Goal: Task Accomplishment & Management: Manage account settings

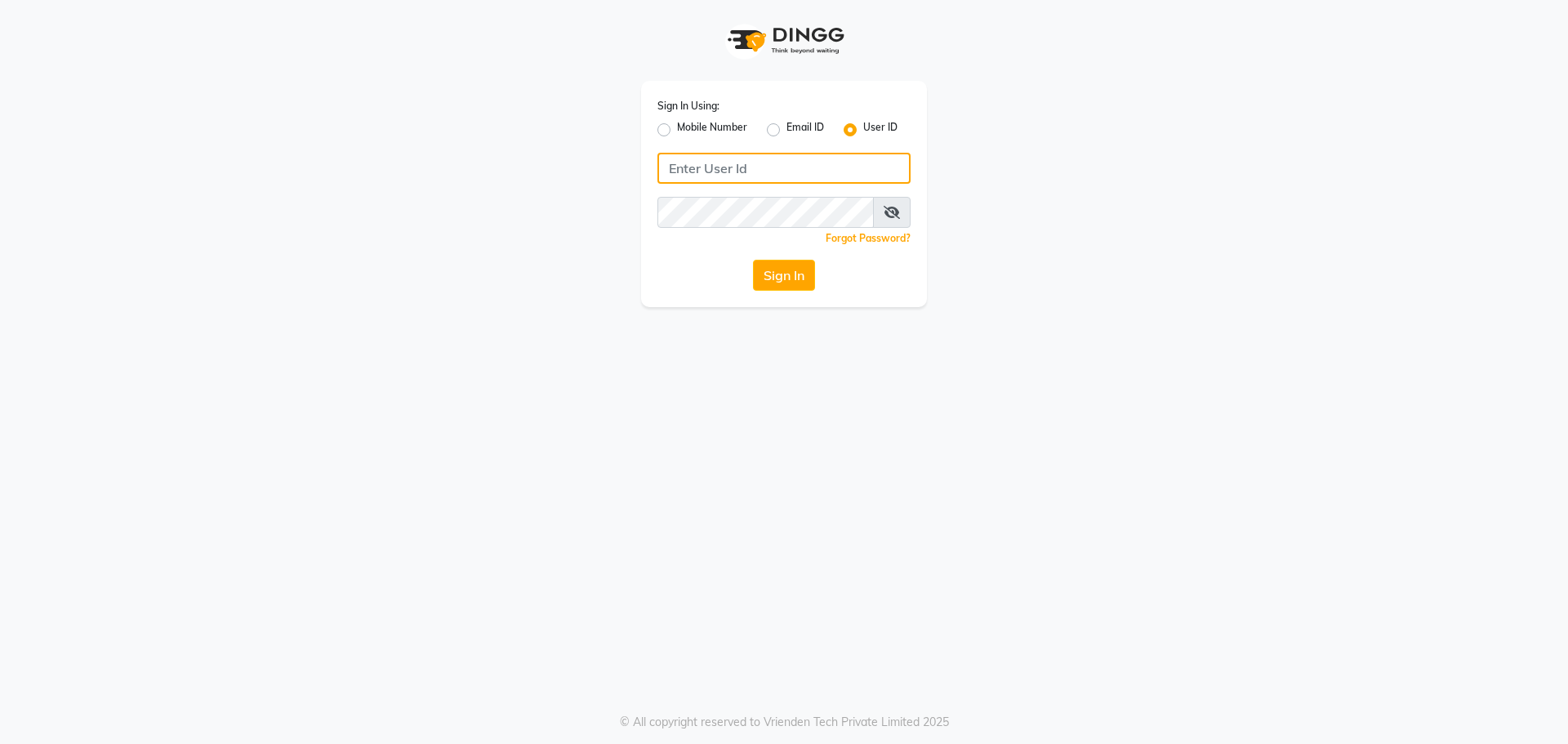
click at [692, 170] on input "Username" at bounding box center [783, 168] width 253 height 31
type input "8999680928"
click at [773, 275] on button "Sign In" at bounding box center [784, 275] width 62 height 31
click at [793, 278] on button "Sign In" at bounding box center [784, 275] width 62 height 31
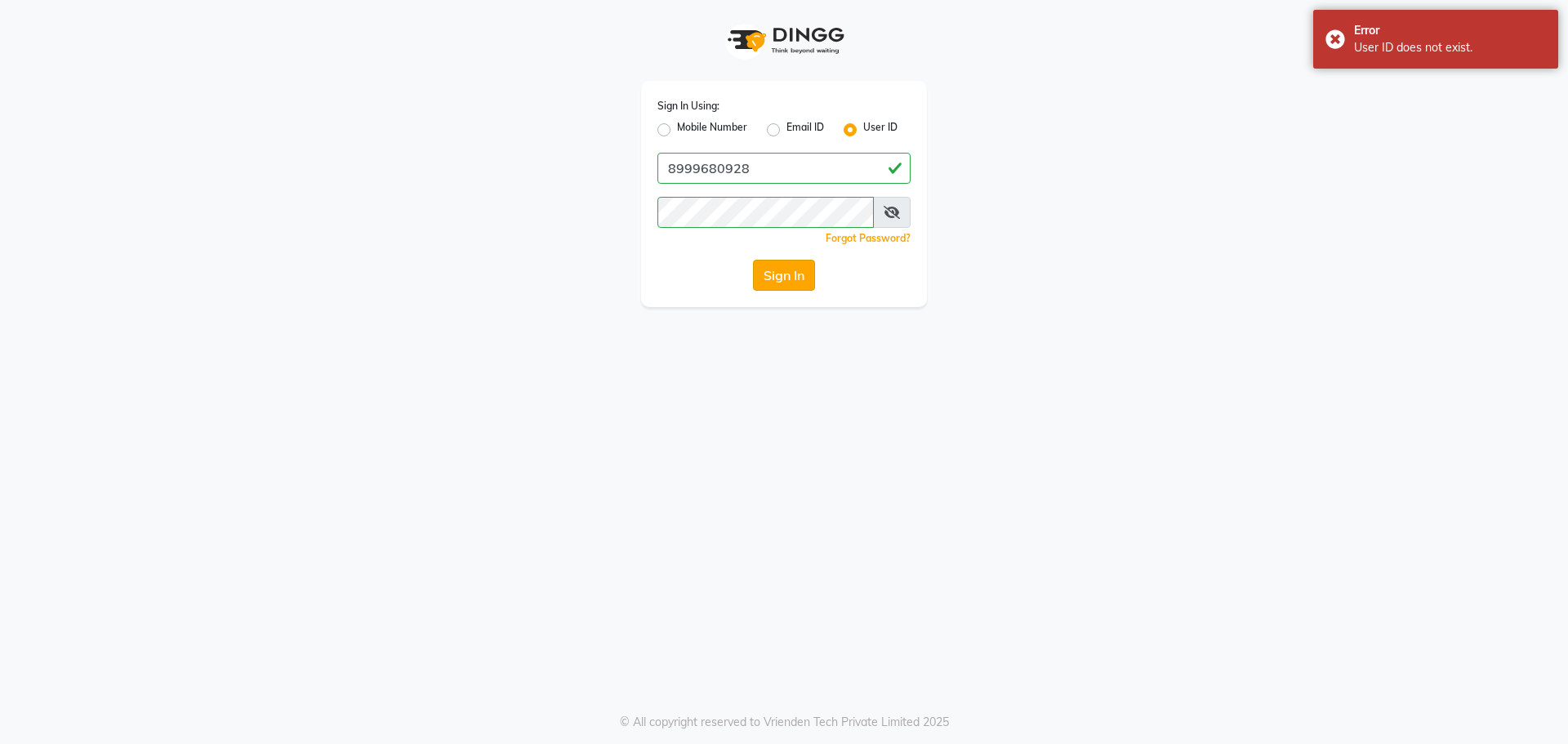
click at [772, 277] on button "Sign In" at bounding box center [784, 275] width 62 height 31
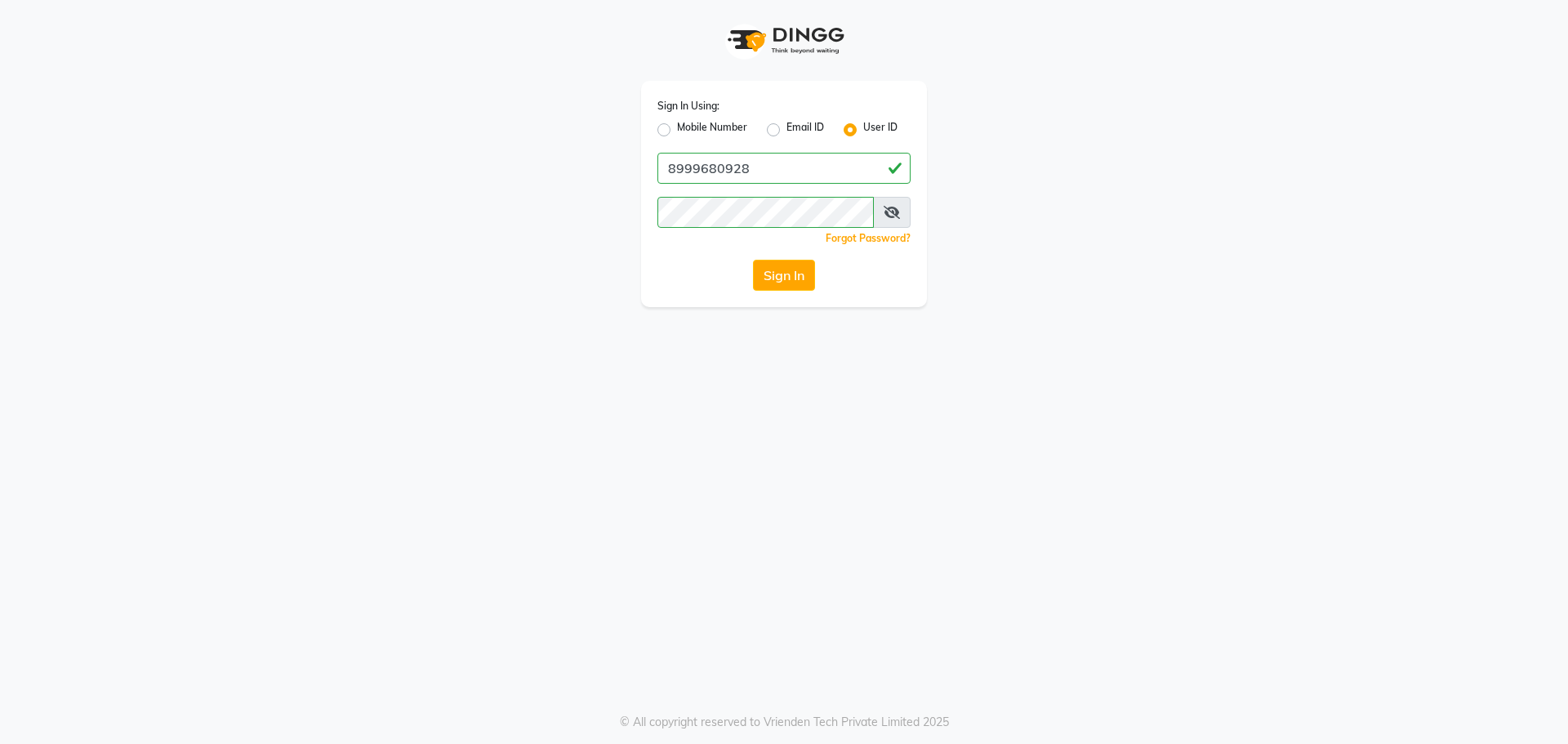
click at [882, 209] on span at bounding box center [892, 212] width 38 height 31
click at [889, 211] on icon at bounding box center [891, 211] width 16 height 13
click at [769, 274] on button "Sign In" at bounding box center [784, 275] width 62 height 31
click at [789, 268] on button "Sign In" at bounding box center [784, 275] width 62 height 31
click at [677, 129] on label "Mobile Number" at bounding box center [711, 129] width 70 height 20
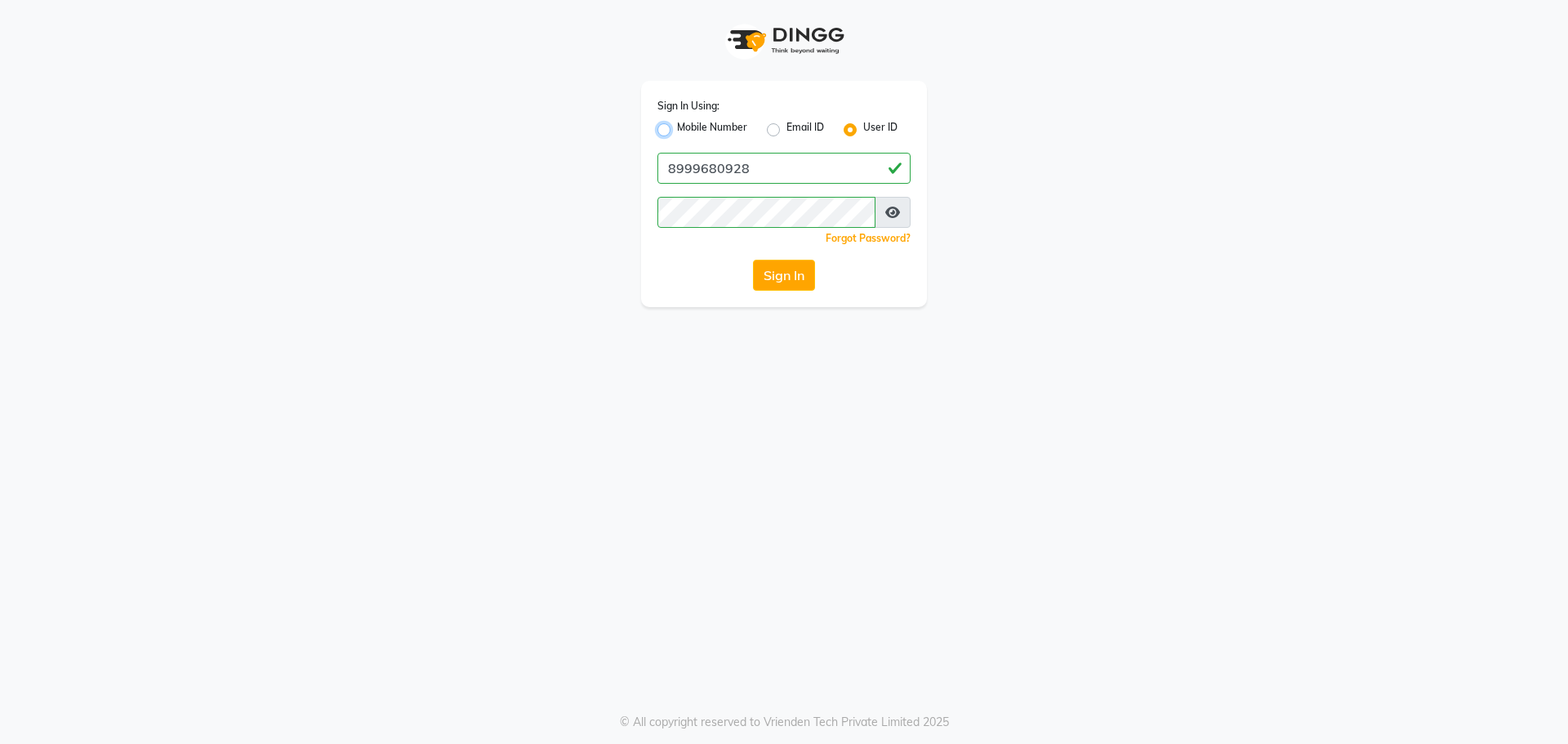
click at [677, 129] on input "Mobile Number" at bounding box center [682, 125] width 10 height 10
radio input "true"
radio input "false"
click at [744, 173] on input "Username" at bounding box center [812, 168] width 199 height 31
click at [863, 129] on label "User ID" at bounding box center [881, 129] width 35 height 20
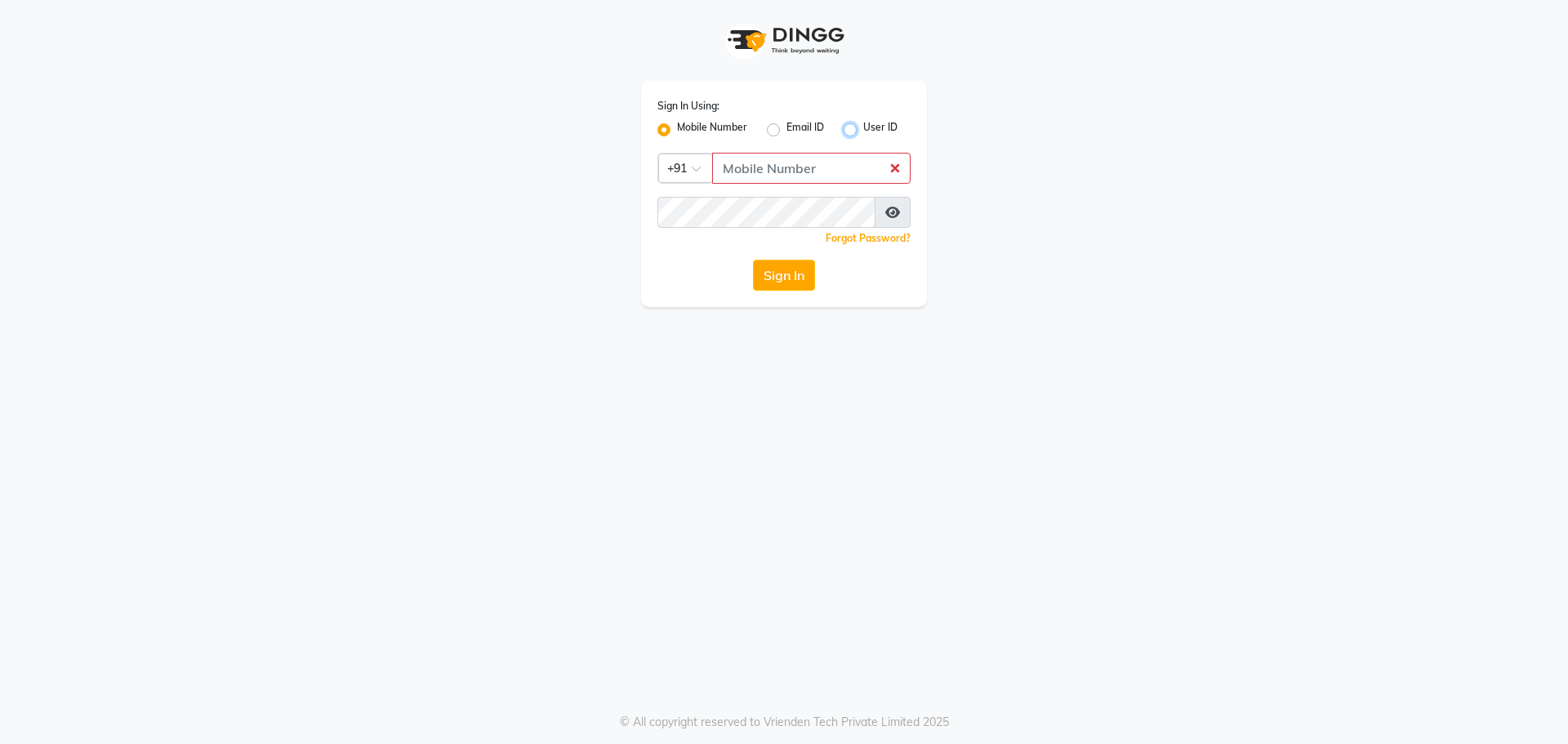
click at [863, 129] on input "User ID" at bounding box center [869, 125] width 10 height 10
radio input "true"
click at [677, 128] on label "Mobile Number" at bounding box center [711, 129] width 70 height 20
click at [677, 128] on input "Mobile Number" at bounding box center [682, 125] width 10 height 10
radio input "true"
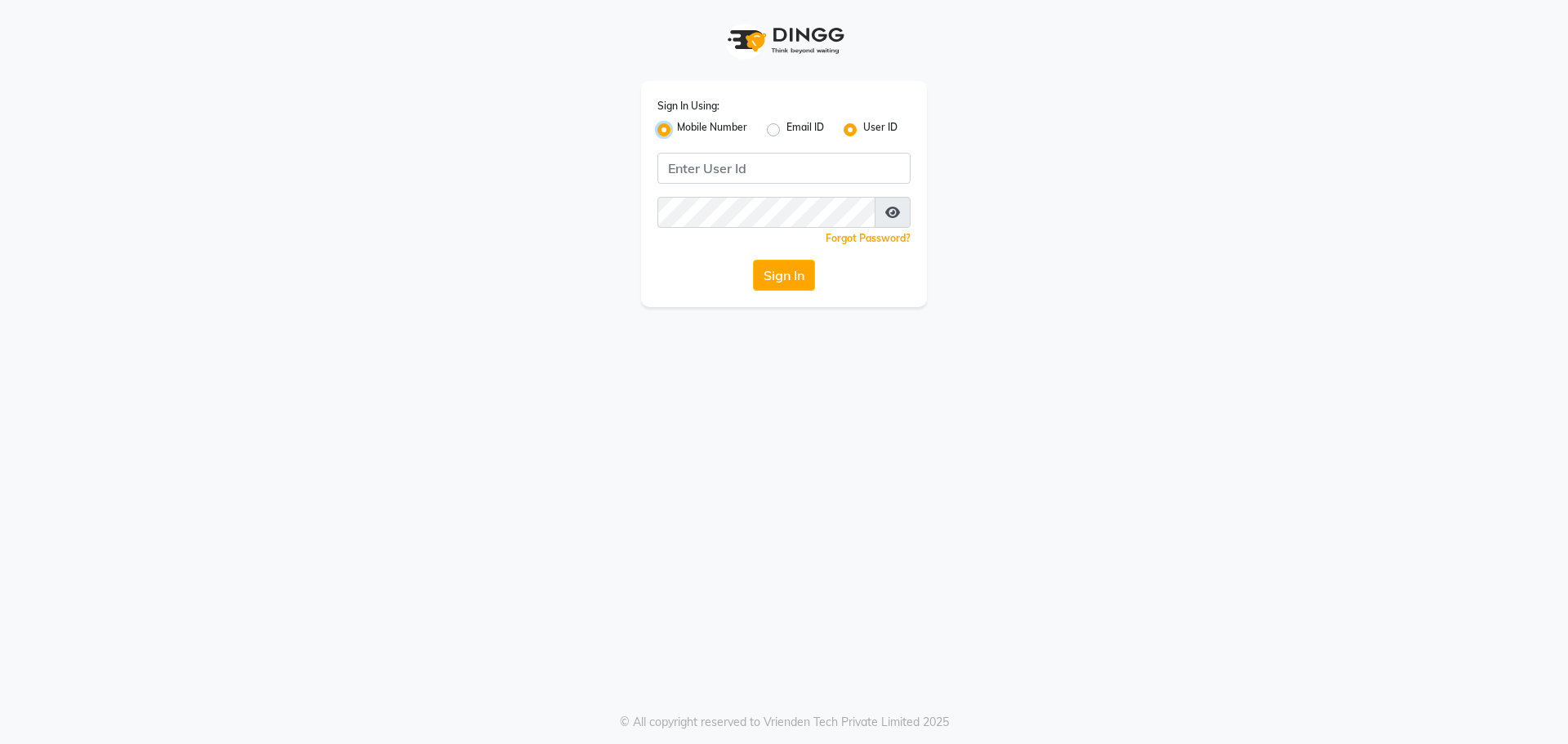
radio input "false"
click at [749, 167] on input "Username" at bounding box center [812, 168] width 199 height 31
type input "8999680928"
click at [777, 271] on button "Sign In" at bounding box center [784, 275] width 62 height 31
